Goal: Information Seeking & Learning: Learn about a topic

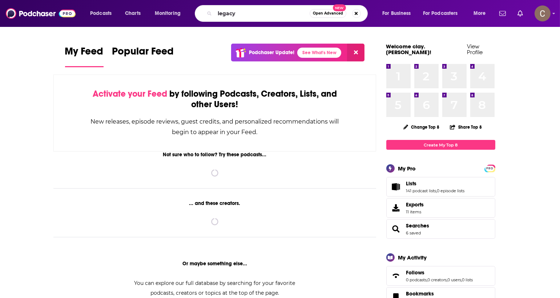
type input "legacy"
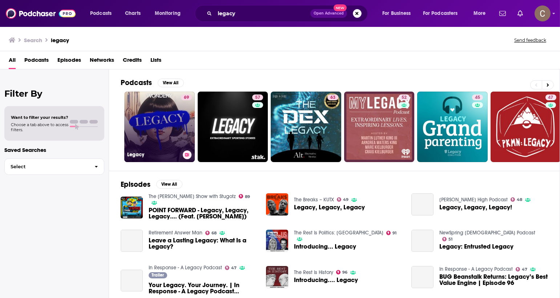
click at [141, 123] on link "69 Legacy" at bounding box center [159, 127] width 71 height 71
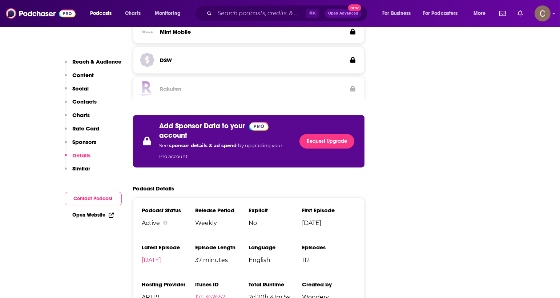
scroll to position [1430, 0]
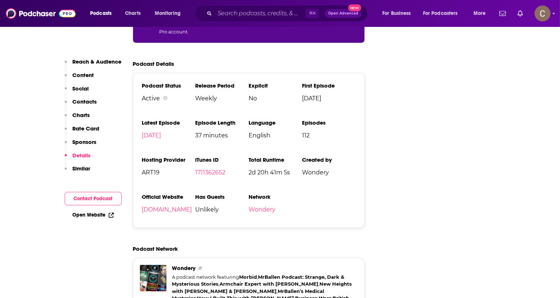
click at [155, 156] on li "Hosting Provider ART19" at bounding box center [168, 168] width 53 height 25
click at [155, 169] on span "ART19" at bounding box center [168, 172] width 53 height 7
